Goal: Find specific page/section: Find specific page/section

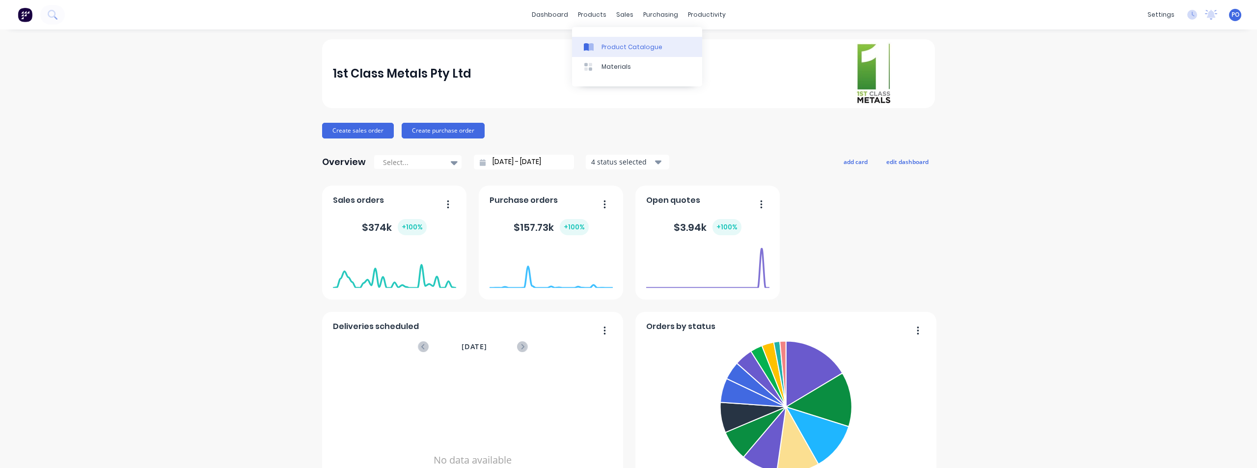
click at [612, 43] on div "Product Catalogue" at bounding box center [632, 47] width 61 height 9
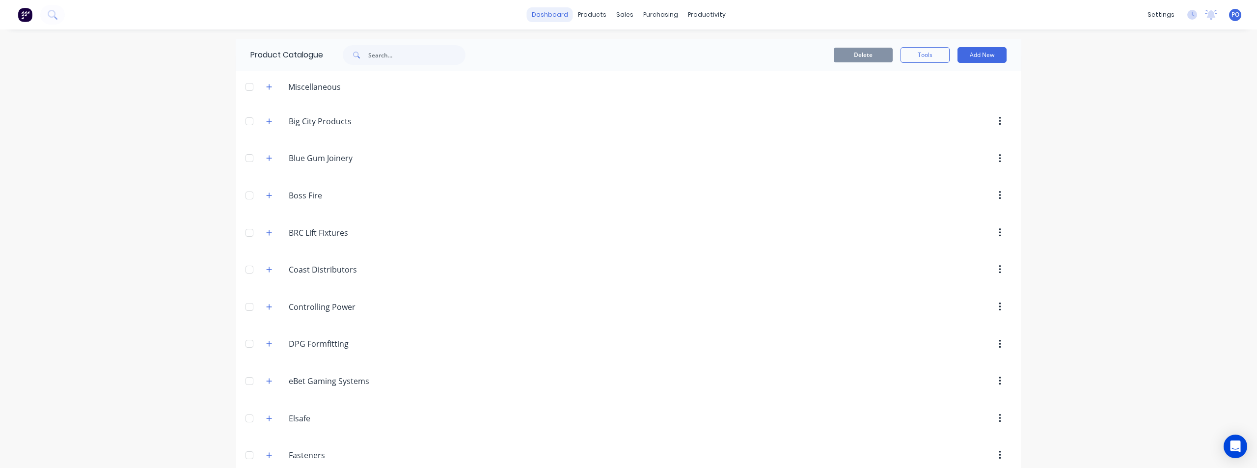
click at [552, 10] on link "dashboard" at bounding box center [550, 14] width 46 height 15
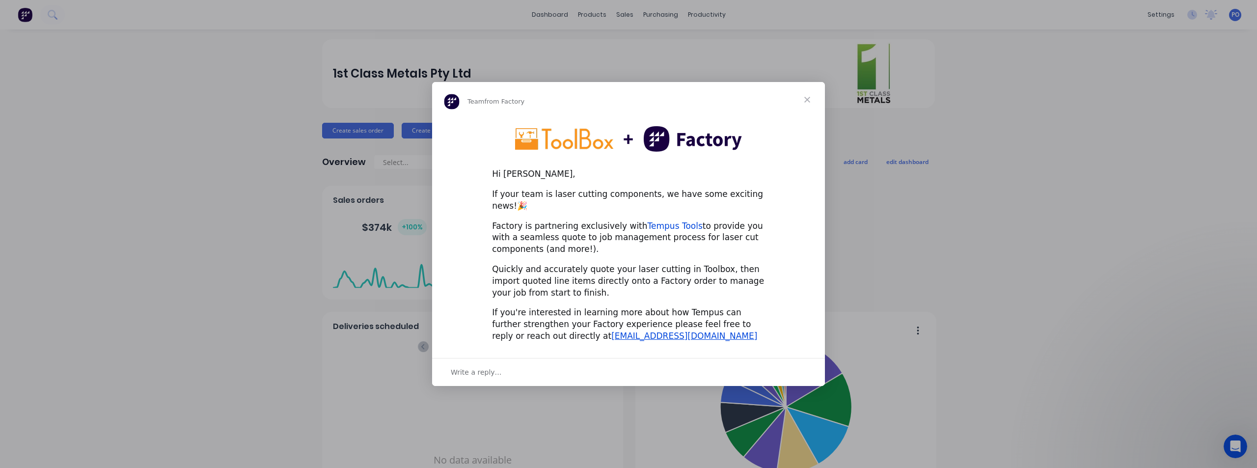
click at [650, 221] on link "Tempus Tools" at bounding box center [675, 226] width 55 height 10
click at [806, 102] on span "Close" at bounding box center [807, 99] width 35 height 35
